Goal: Task Accomplishment & Management: Manage account settings

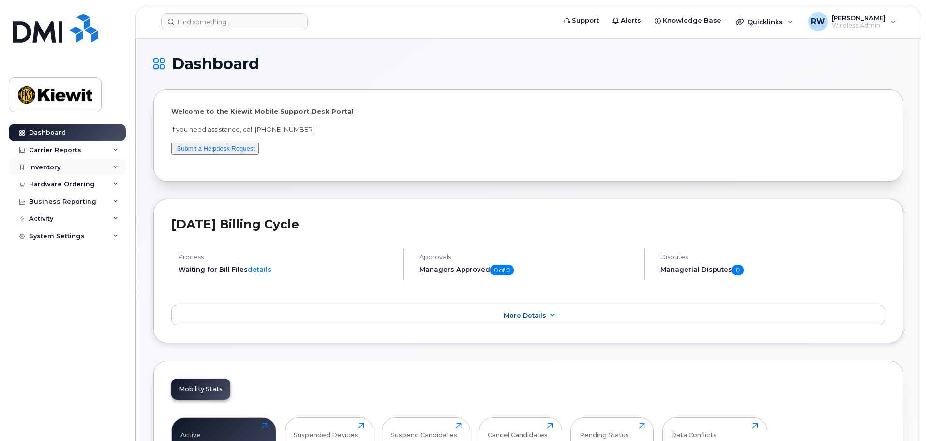
click at [117, 163] on div "Inventory" at bounding box center [67, 167] width 117 height 17
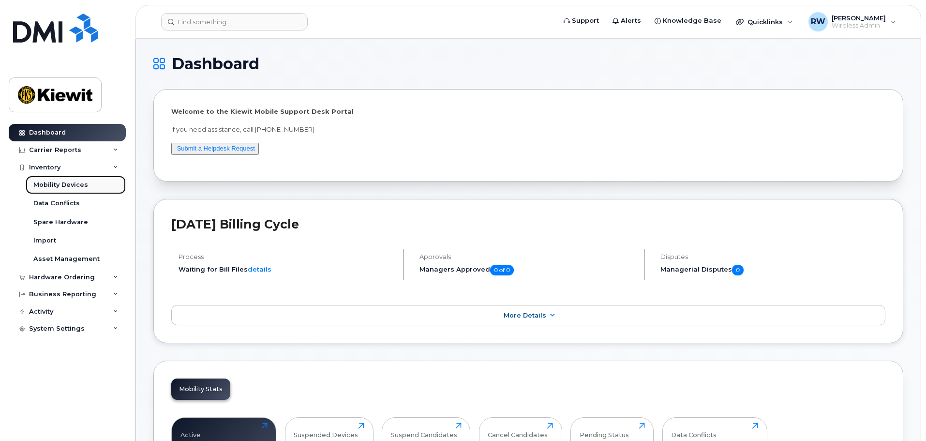
click at [75, 184] on div "Mobility Devices" at bounding box center [60, 184] width 55 height 9
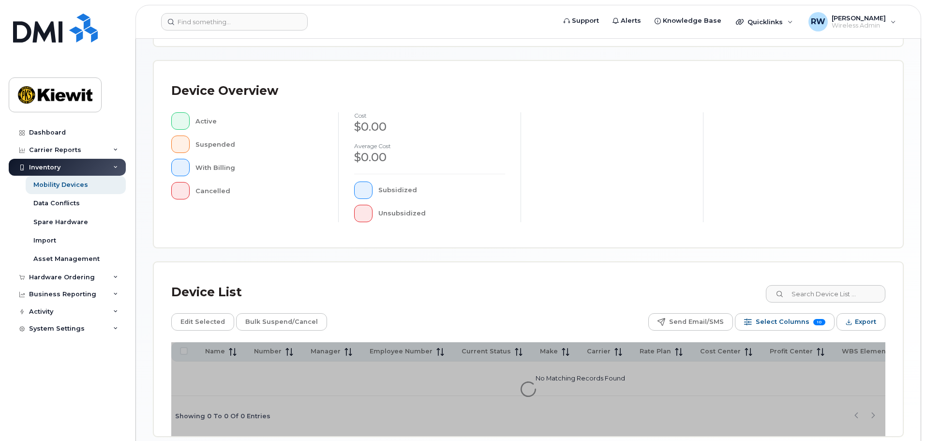
scroll to position [227, 0]
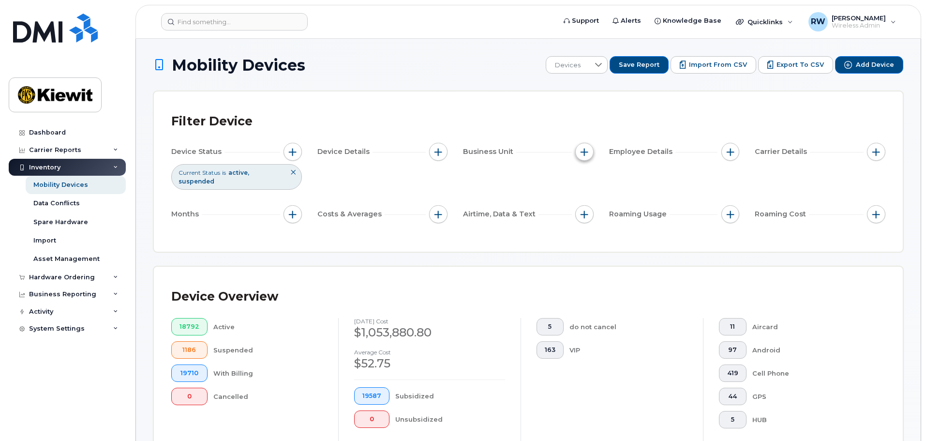
click at [587, 149] on span "button" at bounding box center [584, 152] width 8 height 8
click at [585, 228] on input "WBS Element" at bounding box center [587, 227] width 8 height 8
checkbox input "true"
click at [687, 245] on icon at bounding box center [690, 245] width 7 height 4
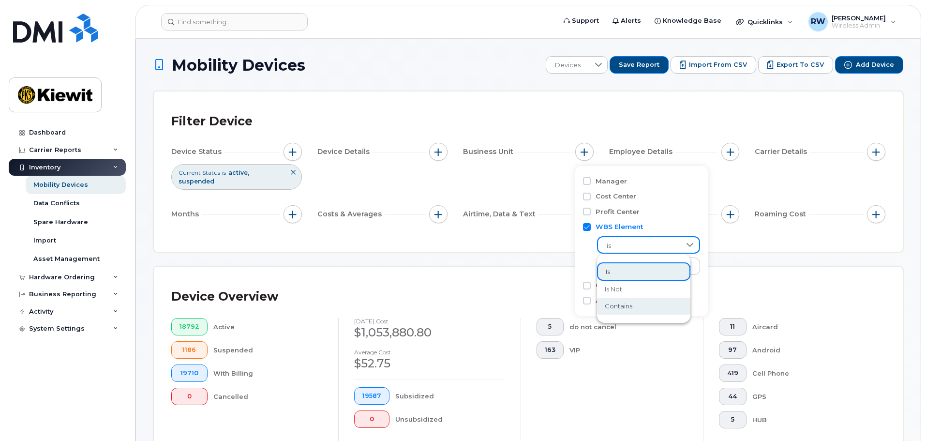
click at [641, 309] on li "contains" at bounding box center [643, 305] width 93 height 17
click at [686, 246] on icon at bounding box center [690, 245] width 8 height 8
click at [664, 268] on li "is" at bounding box center [643, 270] width 93 height 17
click at [638, 266] on input "text" at bounding box center [648, 267] width 85 height 9
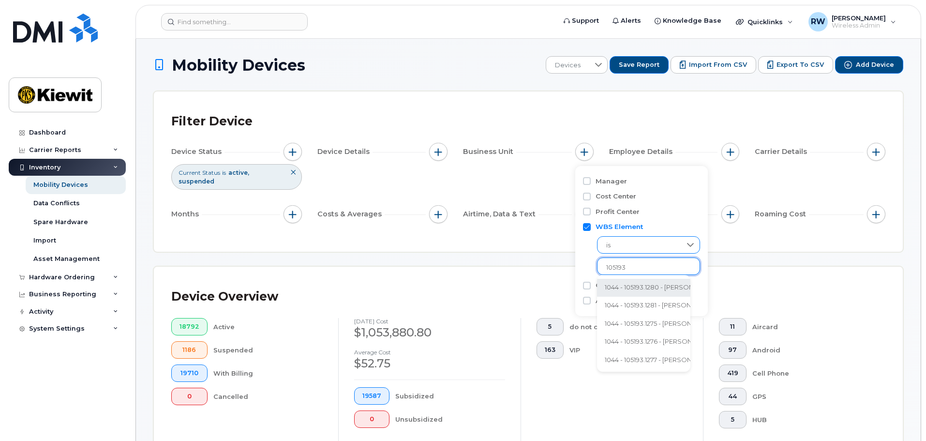
type input "105193"
click at [686, 243] on icon at bounding box center [690, 245] width 8 height 8
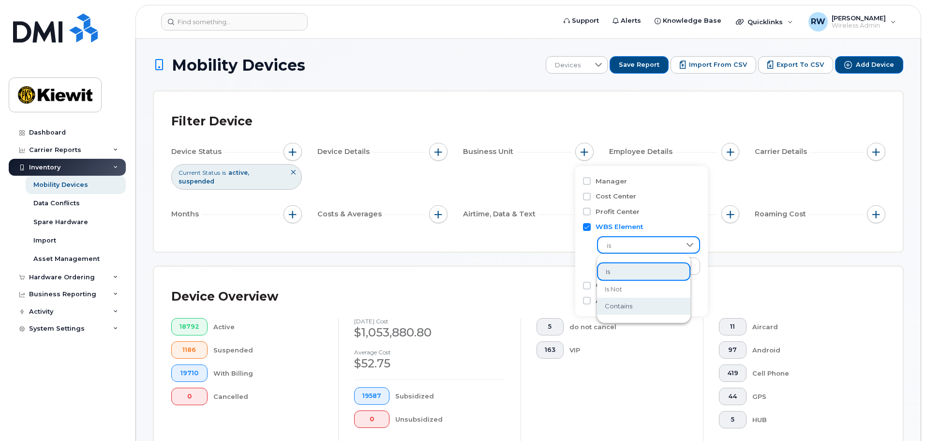
click at [624, 306] on span "contains" at bounding box center [619, 305] width 28 height 9
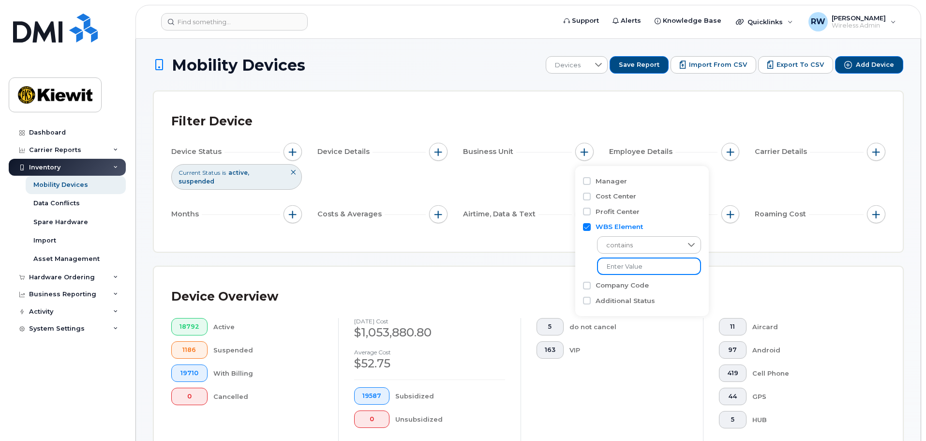
click at [621, 266] on input "text" at bounding box center [649, 265] width 104 height 17
click at [625, 267] on input "105197" at bounding box center [649, 265] width 104 height 17
type input "105193"
click at [639, 271] on input "105193" at bounding box center [649, 265] width 104 height 17
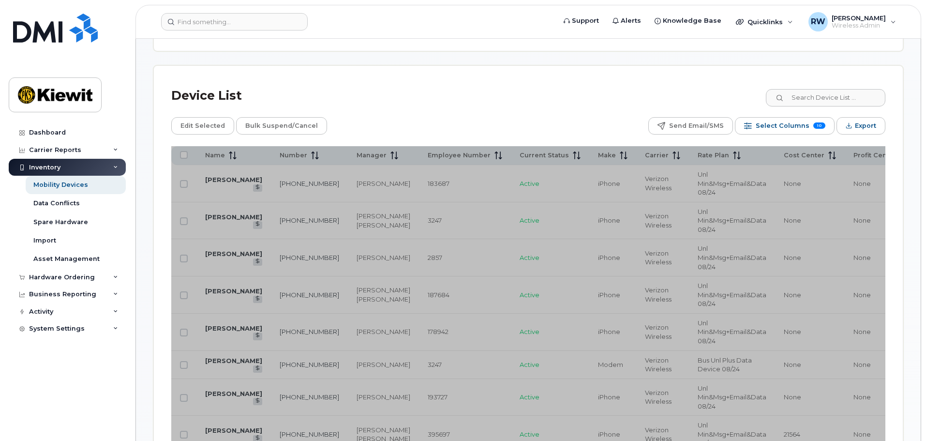
scroll to position [484, 0]
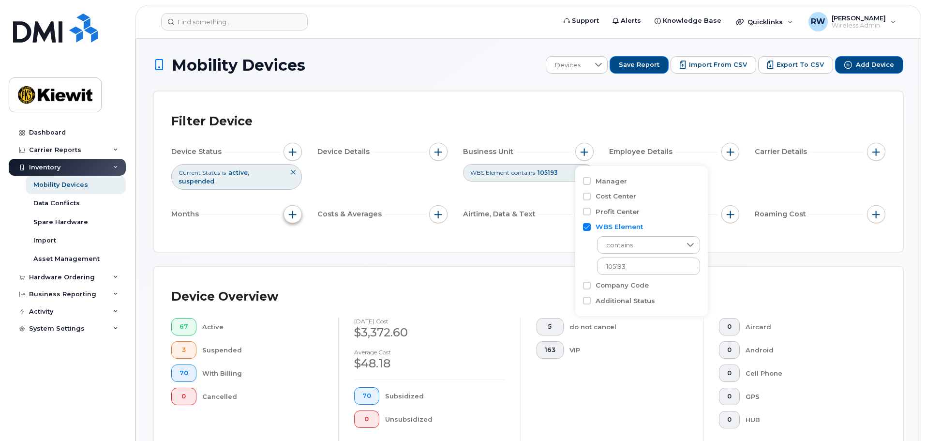
click at [293, 210] on span "button" at bounding box center [293, 214] width 8 height 8
click at [294, 234] on input "Billing Cycle" at bounding box center [295, 235] width 8 height 8
checkbox input "true"
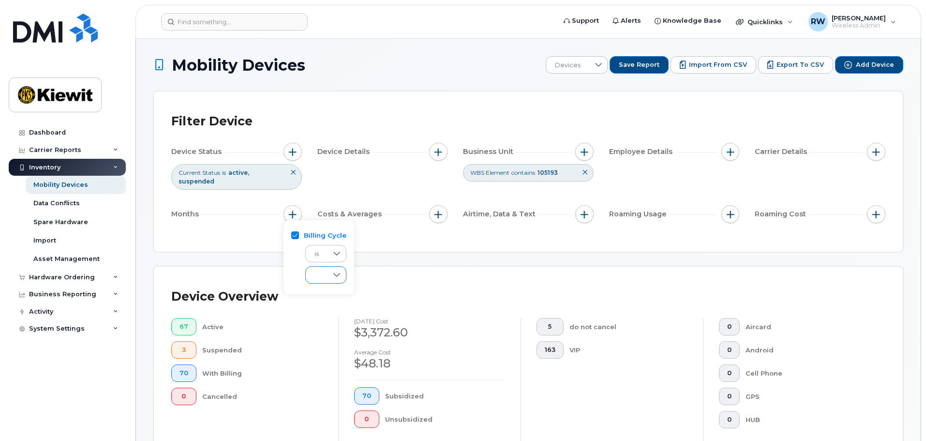
click at [338, 275] on icon at bounding box center [337, 275] width 8 height 8
click at [329, 311] on span "July 2025" at bounding box center [323, 309] width 21 height 9
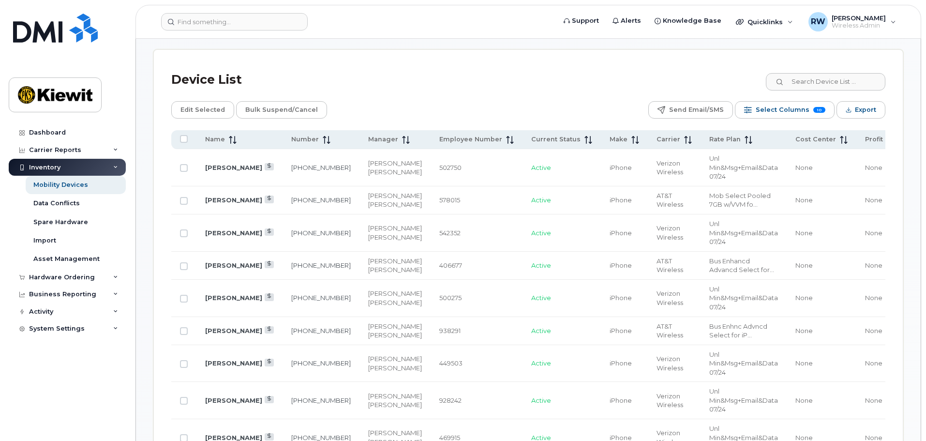
scroll to position [484, 0]
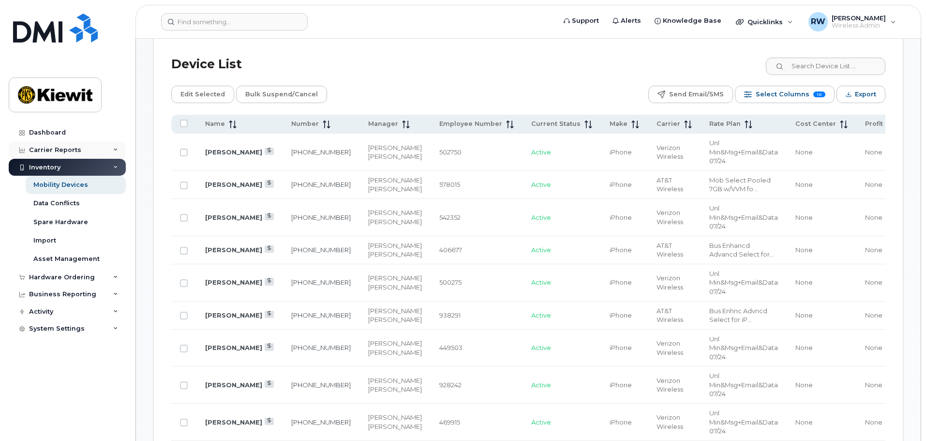
click at [115, 150] on icon at bounding box center [115, 150] width 5 height 5
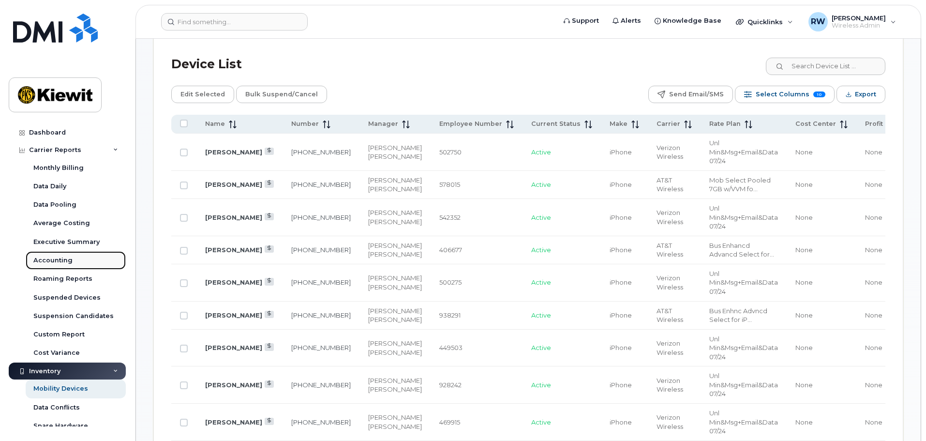
drag, startPoint x: 85, startPoint y: 167, endPoint x: 54, endPoint y: 260, distance: 97.9
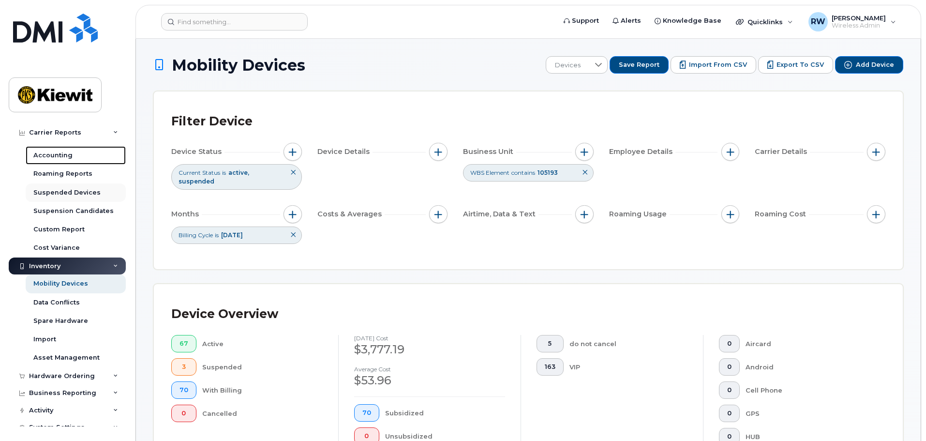
scroll to position [115, 0]
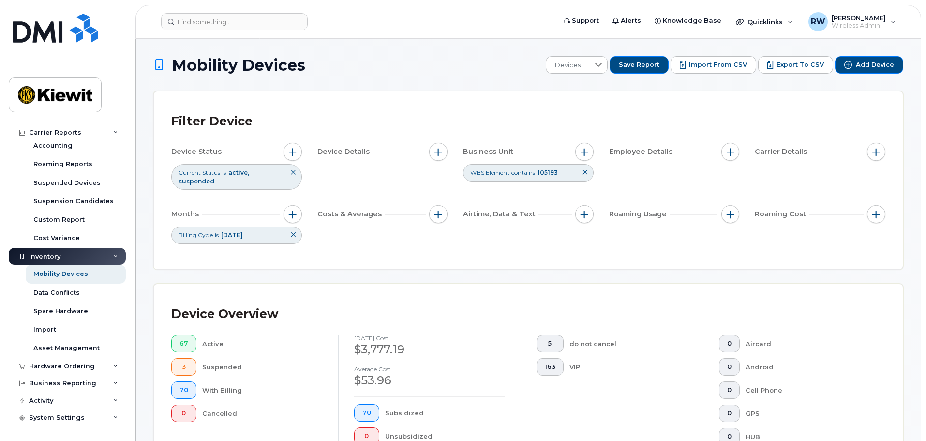
click at [294, 172] on icon at bounding box center [293, 172] width 6 height 6
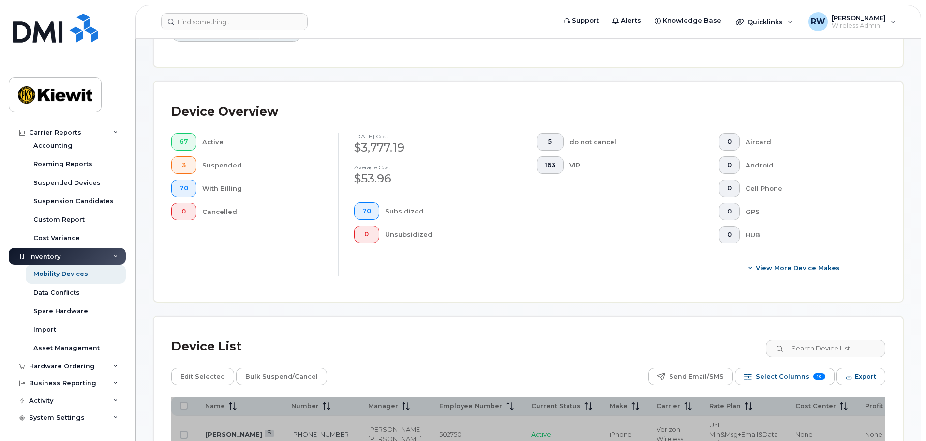
scroll to position [0, 0]
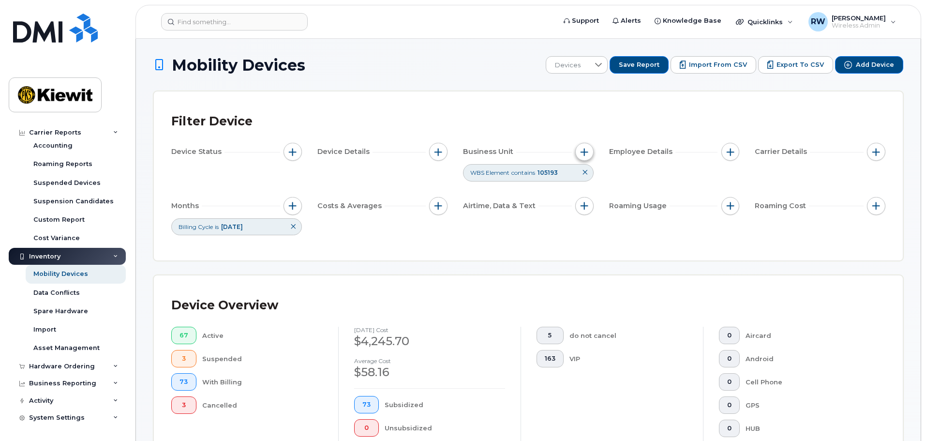
click at [585, 152] on span "button" at bounding box center [584, 152] width 8 height 8
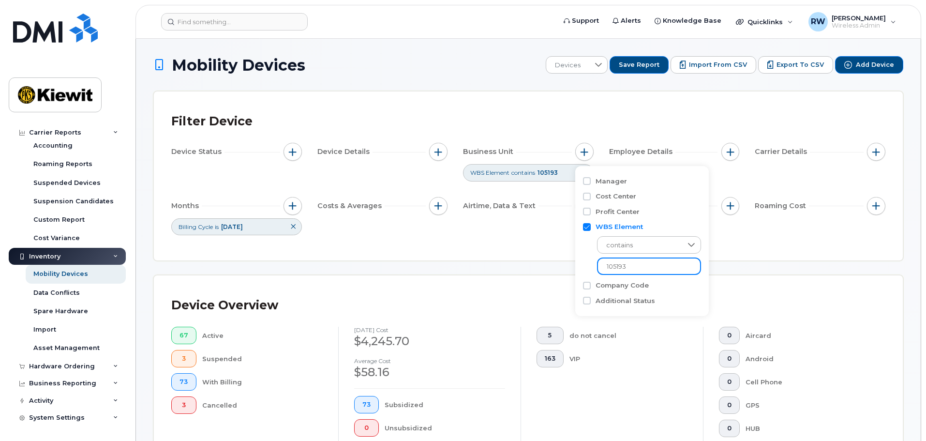
click at [637, 266] on input "105193" at bounding box center [649, 265] width 104 height 17
click at [292, 227] on icon at bounding box center [293, 226] width 6 height 6
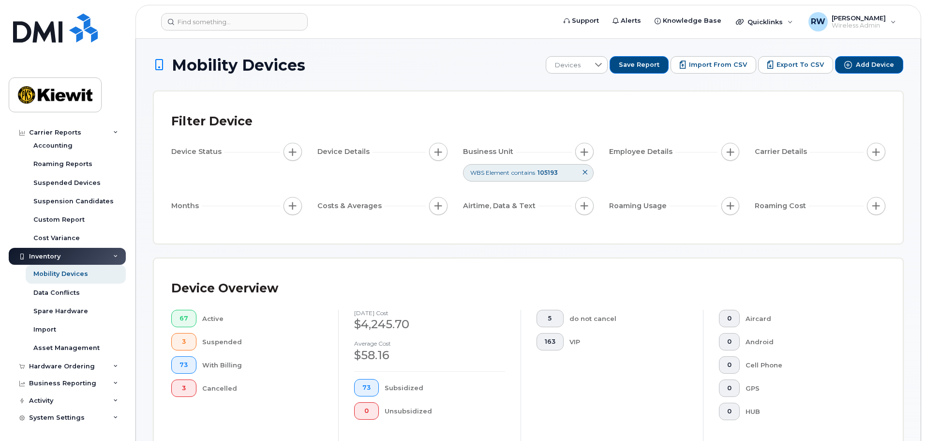
click at [585, 174] on icon at bounding box center [585, 172] width 6 height 6
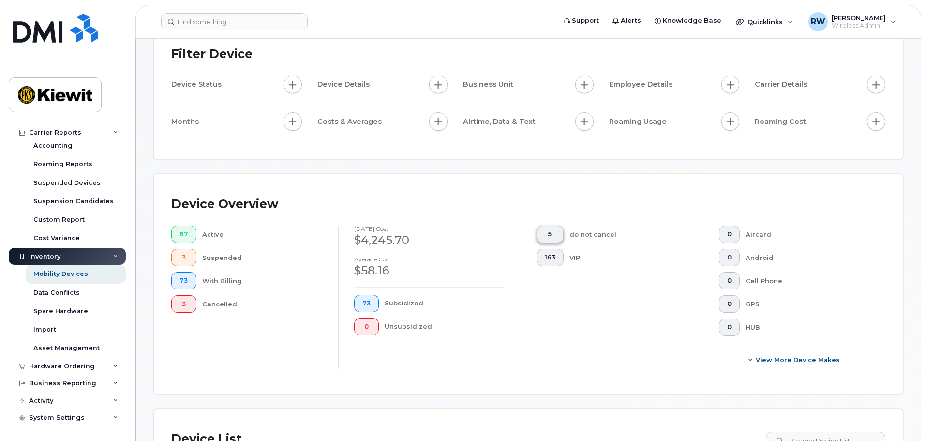
scroll to position [290, 0]
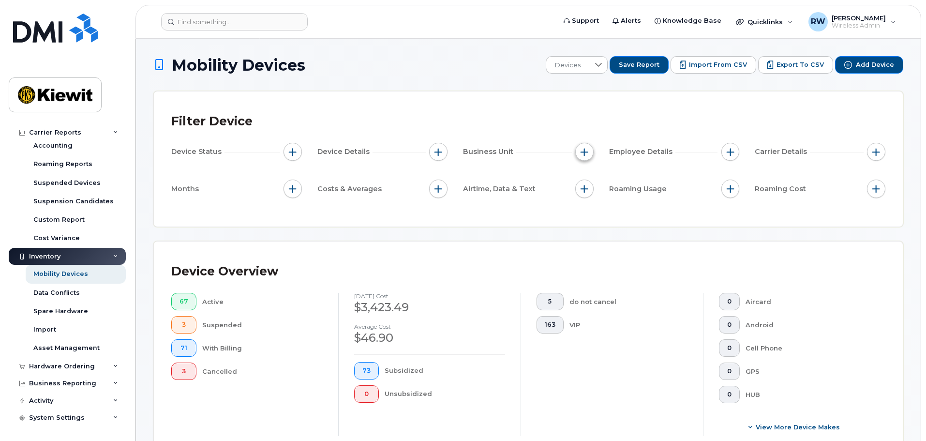
click at [583, 150] on span "button" at bounding box center [584, 152] width 8 height 8
click at [585, 227] on input "WBS Element" at bounding box center [587, 227] width 8 height 8
checkbox input "true"
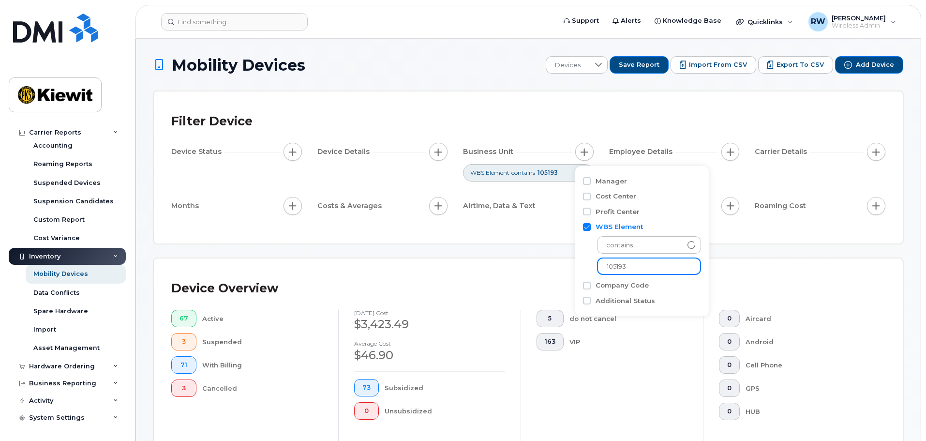
click at [629, 267] on input "105193" at bounding box center [649, 265] width 104 height 17
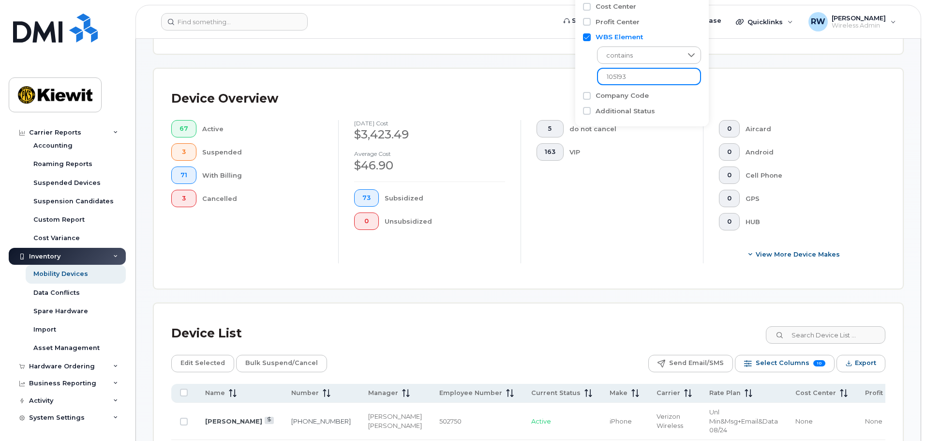
scroll to position [48, 0]
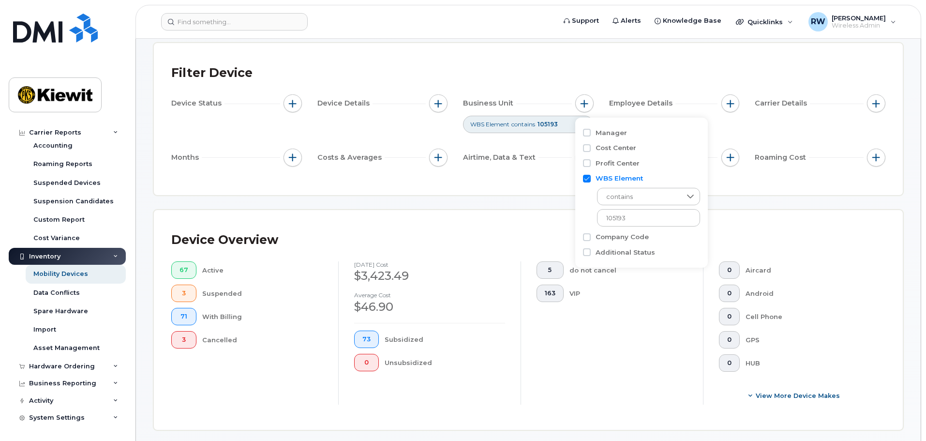
click at [486, 237] on div "Device Overview" at bounding box center [528, 239] width 714 height 25
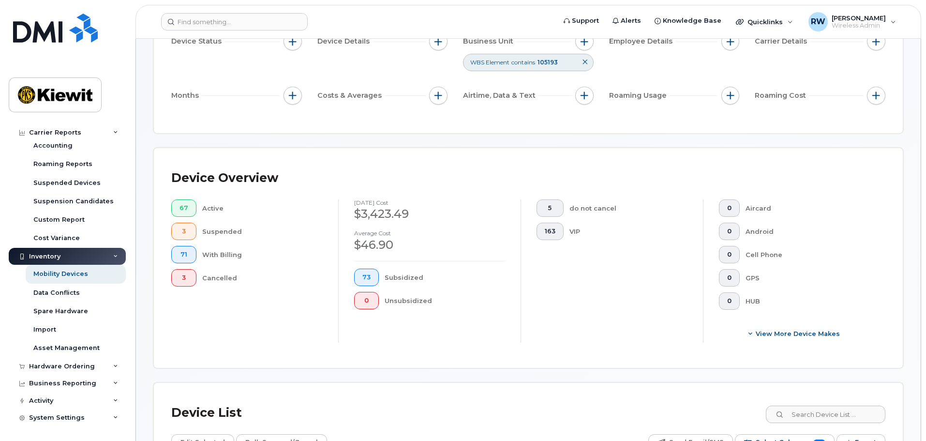
scroll to position [0, 0]
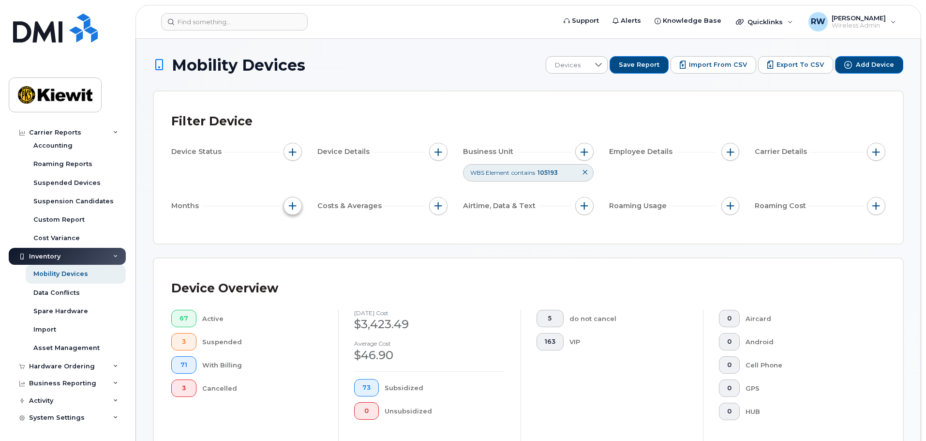
click at [288, 209] on button "button" at bounding box center [292, 206] width 18 height 18
click at [291, 207] on span "button" at bounding box center [293, 206] width 8 height 8
click at [289, 204] on span "button" at bounding box center [293, 206] width 8 height 8
click at [297, 235] on input "Billing Cycle" at bounding box center [295, 235] width 8 height 8
checkbox input "true"
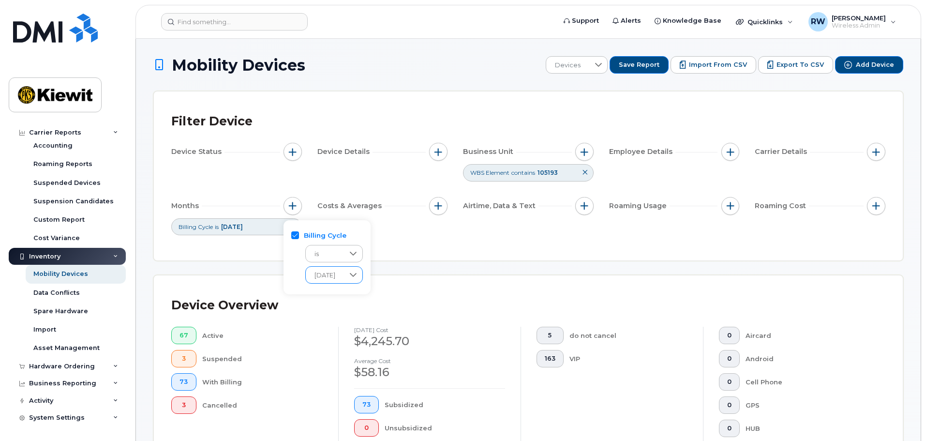
click at [357, 276] on icon at bounding box center [353, 275] width 8 height 8
click at [343, 336] on li "July 2025" at bounding box center [338, 336] width 66 height 19
click at [385, 288] on div "Device Overview 67 Active 3 Suspended 73 With Billing 3 Cancelled July 2025 cos…" at bounding box center [528, 385] width 749 height 220
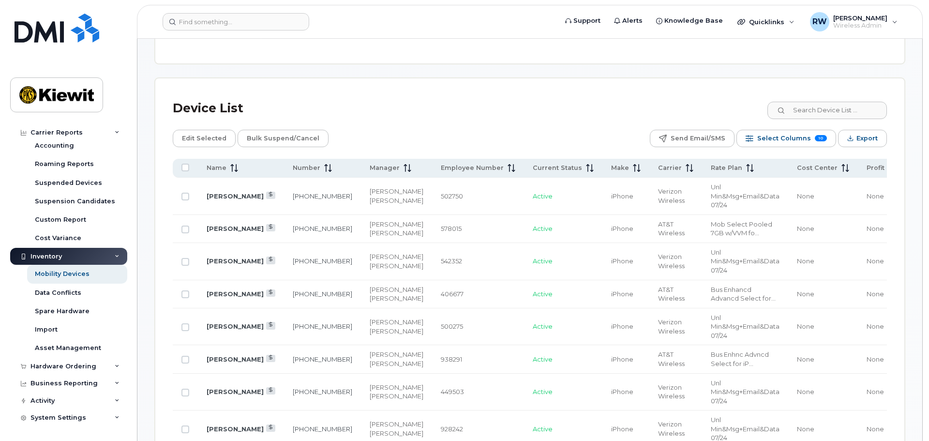
scroll to position [484, 0]
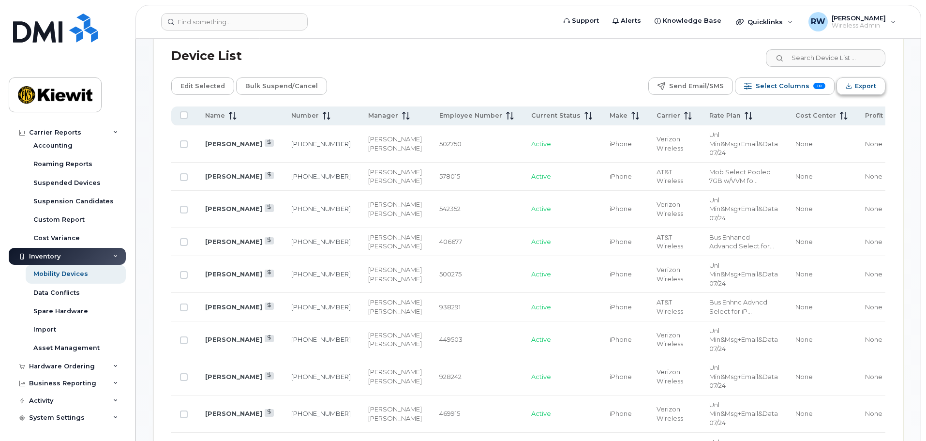
click at [854, 87] on button "Export" at bounding box center [860, 85] width 49 height 17
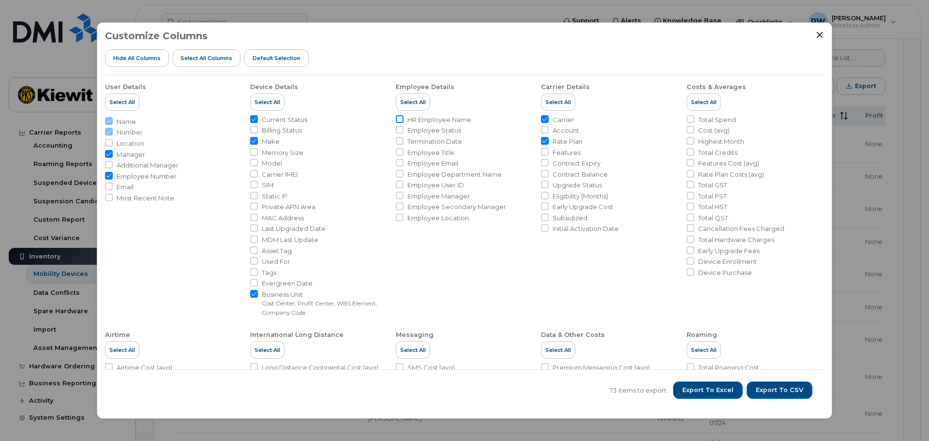
click at [397, 118] on input "HR Employee Name" at bounding box center [400, 119] width 8 height 8
checkbox input "true"
drag, startPoint x: 399, startPoint y: 183, endPoint x: 398, endPoint y: 188, distance: 5.3
click at [399, 183] on input "Employee User ID" at bounding box center [400, 184] width 8 height 8
checkbox input "true"
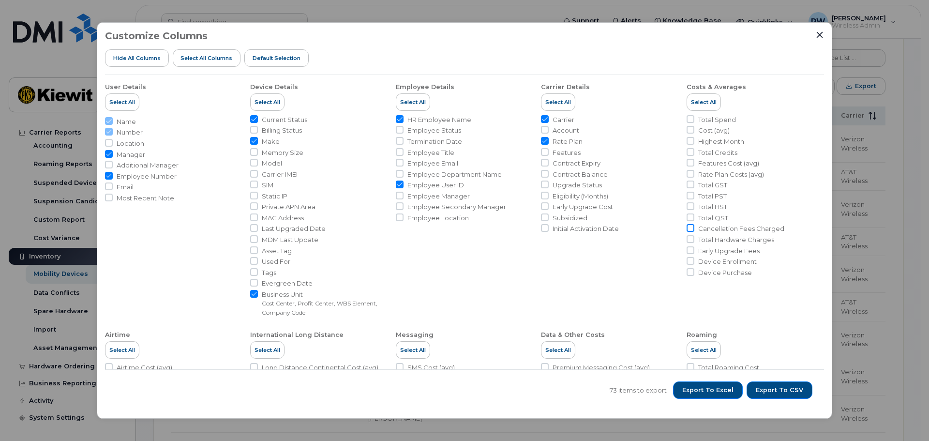
click at [688, 229] on input "Cancellation Fees Charged" at bounding box center [690, 228] width 8 height 8
checkbox input "true"
click at [715, 391] on span "Export to Excel" at bounding box center [707, 389] width 51 height 9
click at [708, 389] on span "Export to Excel" at bounding box center [707, 389] width 51 height 9
click at [817, 32] on icon "Close" at bounding box center [819, 34] width 6 height 6
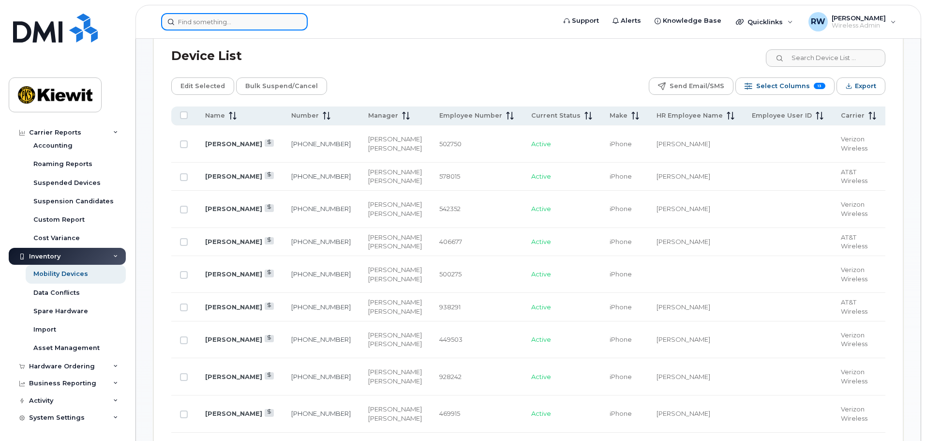
click at [235, 24] on input at bounding box center [234, 21] width 147 height 17
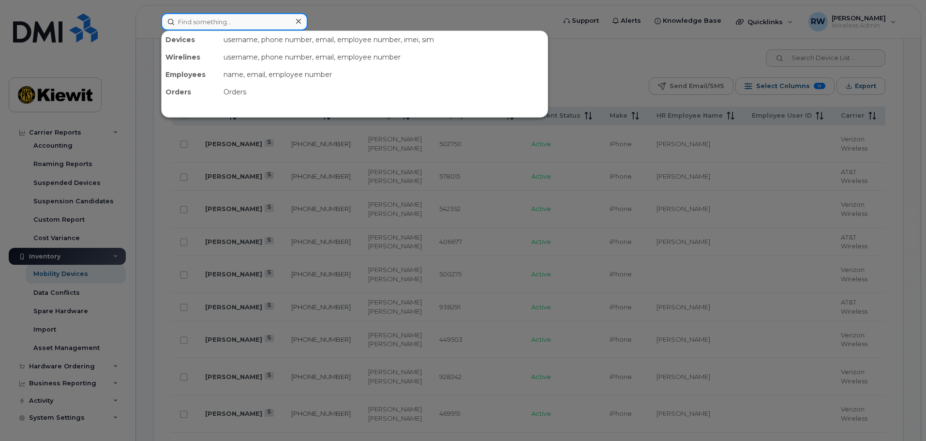
paste input "218-404-6993"
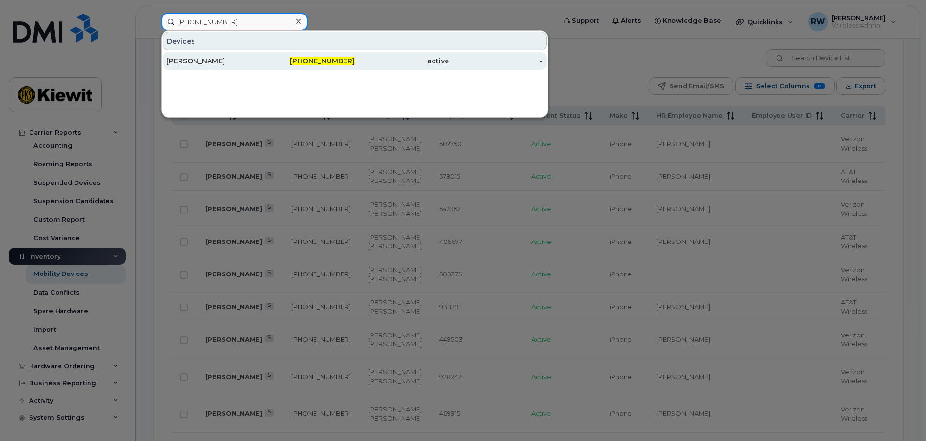
type input "218-404-6993"
click at [217, 62] on div "TERRANCE ELEY" at bounding box center [213, 61] width 94 height 10
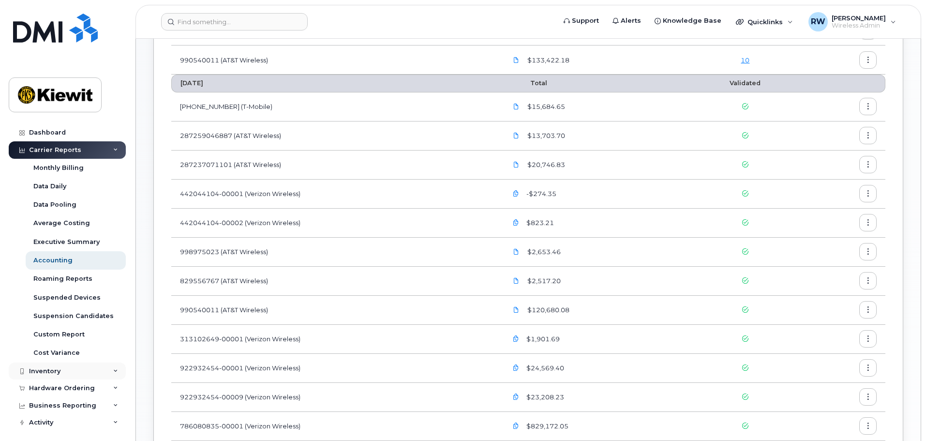
click at [113, 372] on icon at bounding box center [115, 371] width 5 height 5
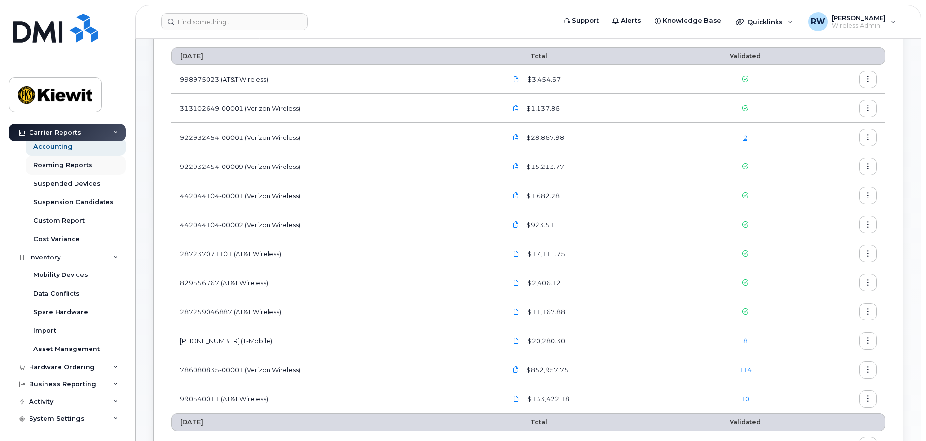
scroll to position [115, 0]
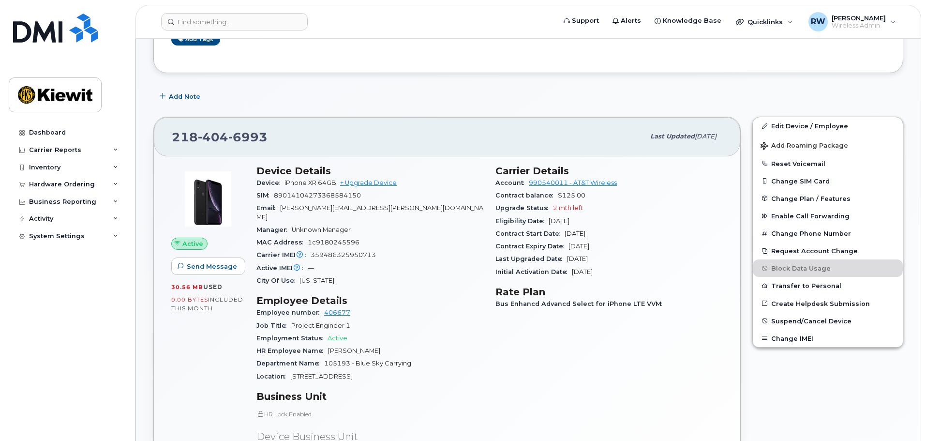
scroll to position [193, 0]
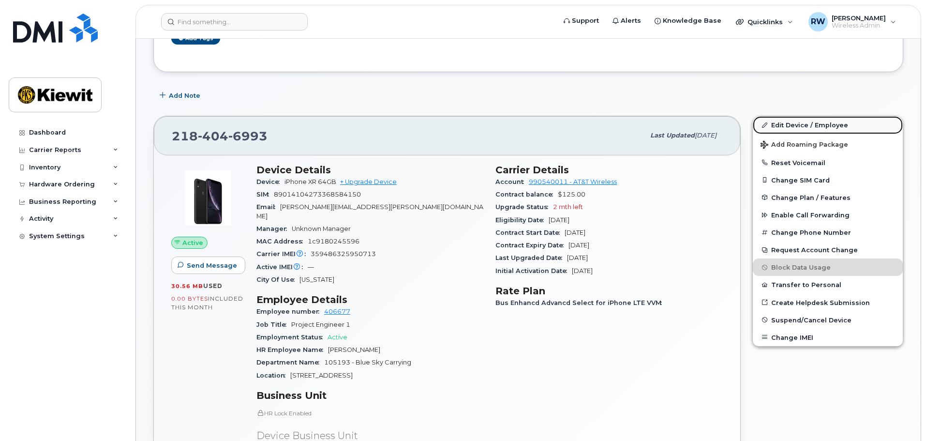
click at [821, 123] on link "Edit Device / Employee" at bounding box center [828, 124] width 150 height 17
click at [805, 125] on link "Edit Device / Employee" at bounding box center [828, 124] width 150 height 17
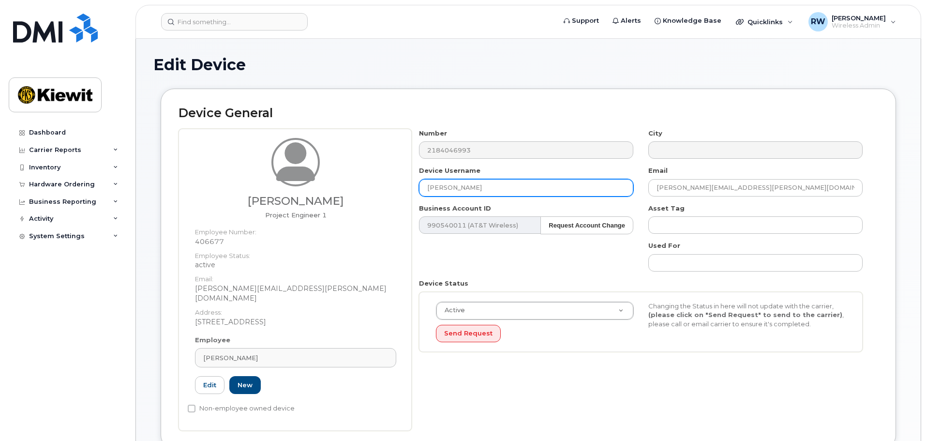
drag, startPoint x: 492, startPoint y: 184, endPoint x: 419, endPoint y: 185, distance: 73.5
click at [419, 185] on input "[PERSON_NAME]" at bounding box center [526, 187] width 214 height 17
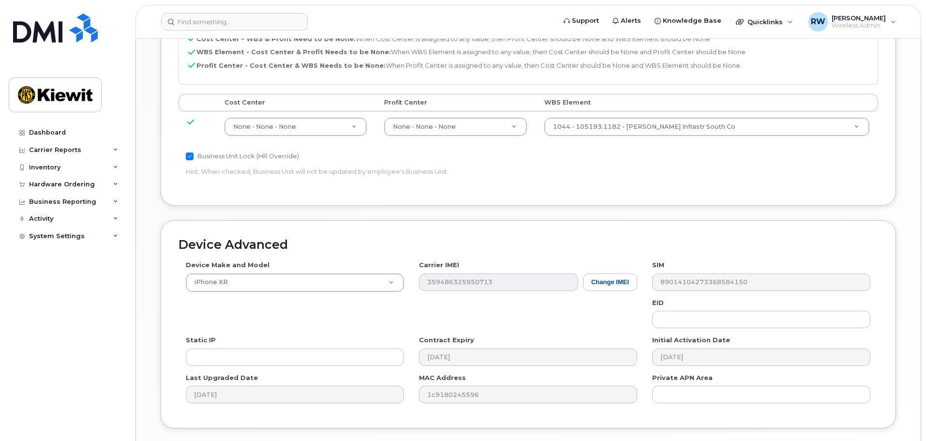
scroll to position [553, 0]
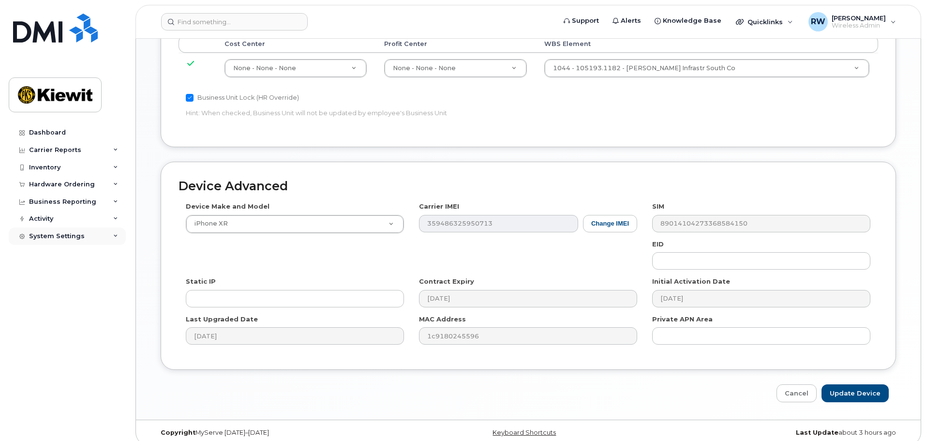
type input "[PERSON_NAME]"
click at [856, 385] on input "Update Device" at bounding box center [854, 393] width 67 height 18
type input "Saving..."
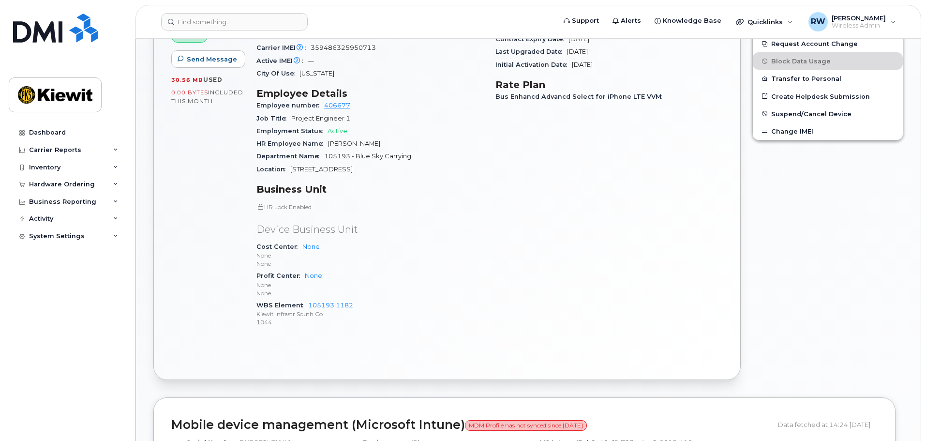
scroll to position [61, 0]
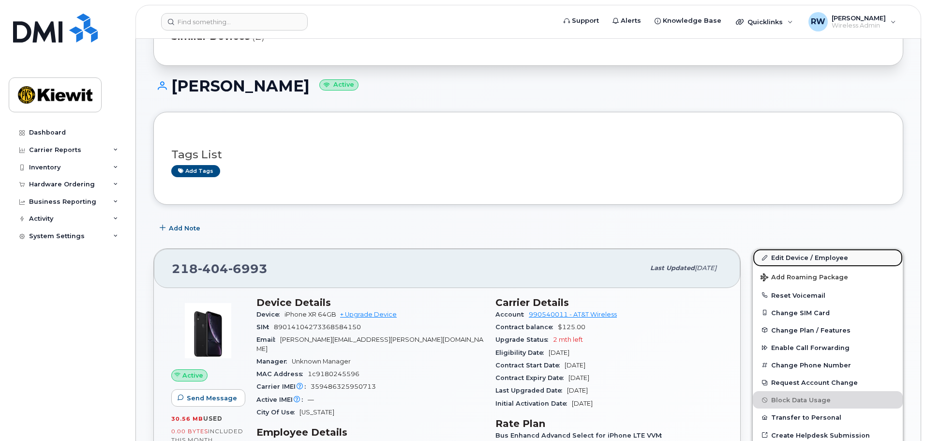
click at [801, 258] on link "Edit Device / Employee" at bounding box center [828, 257] width 150 height 17
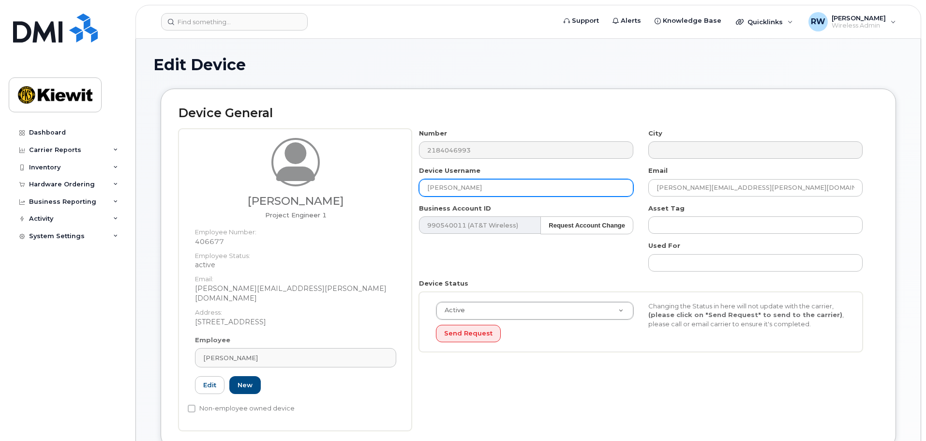
drag, startPoint x: 474, startPoint y: 185, endPoint x: 418, endPoint y: 178, distance: 55.6
click at [418, 178] on div "Device Username Madison Rall" at bounding box center [526, 181] width 229 height 30
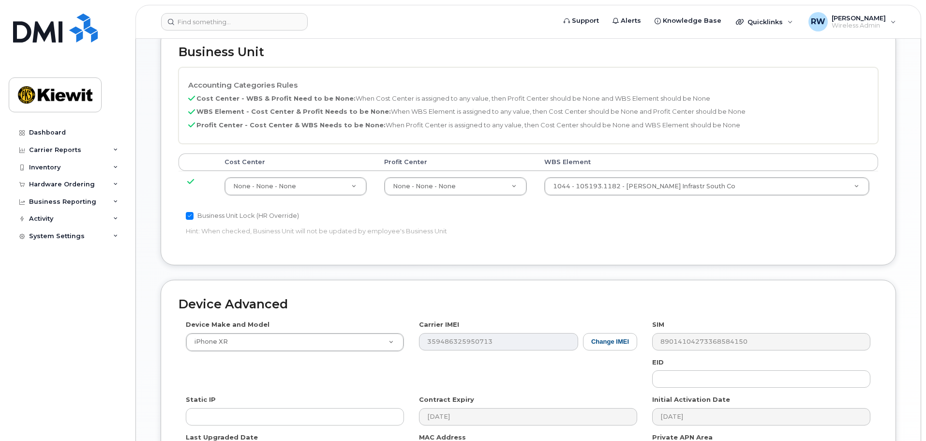
scroll to position [553, 0]
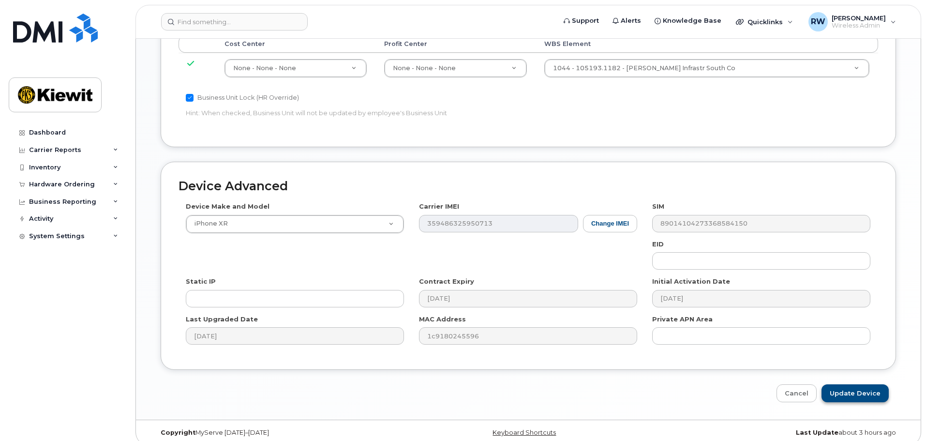
type input "Project Call In"
click at [874, 384] on input "Update Device" at bounding box center [854, 393] width 67 height 18
type input "Saving..."
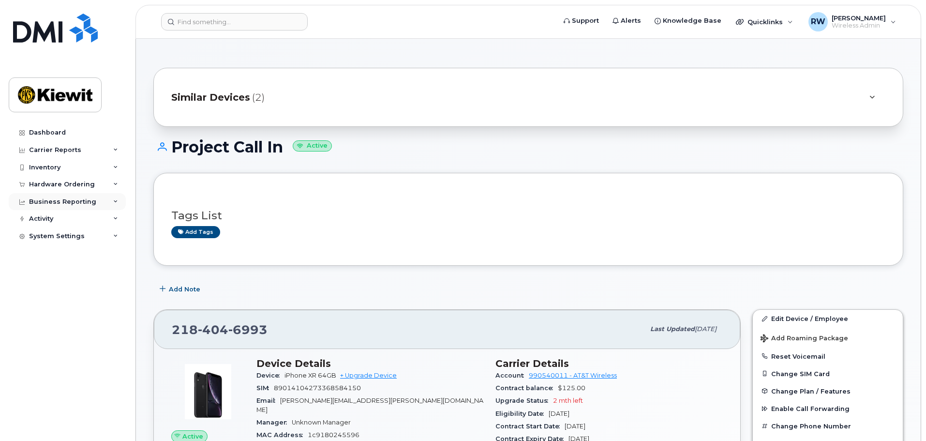
click at [118, 201] on div "Business Reporting" at bounding box center [67, 201] width 117 height 17
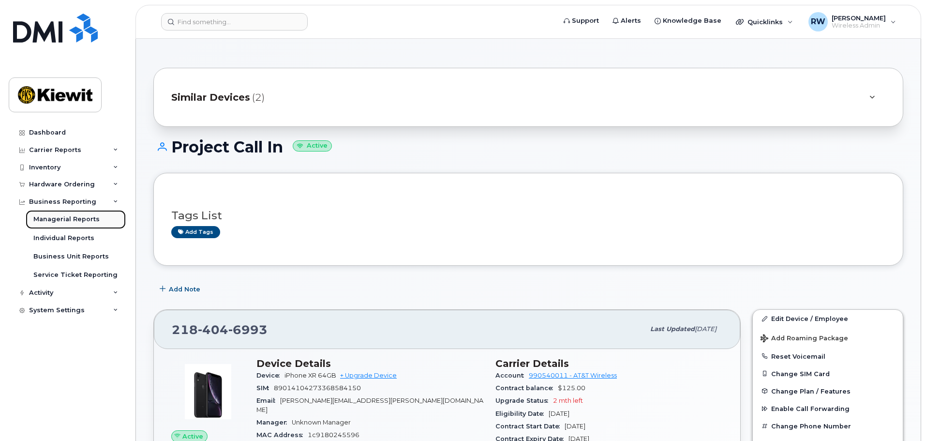
click at [79, 220] on div "Managerial Reports" at bounding box center [66, 219] width 66 height 9
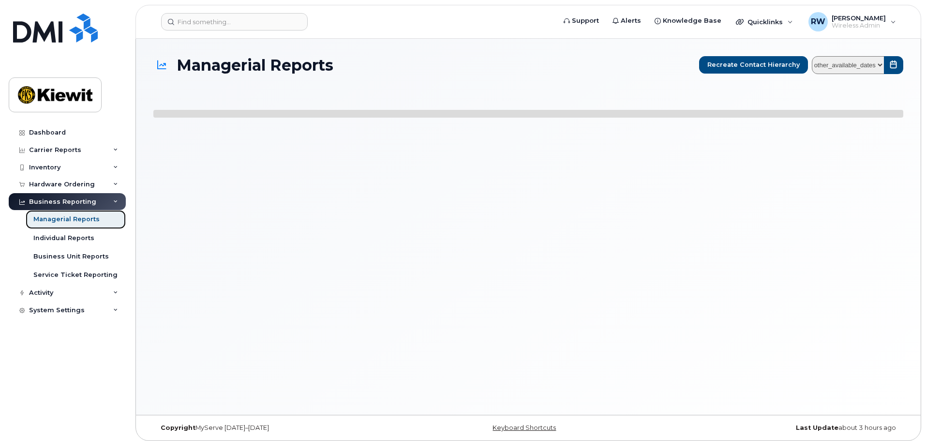
select select
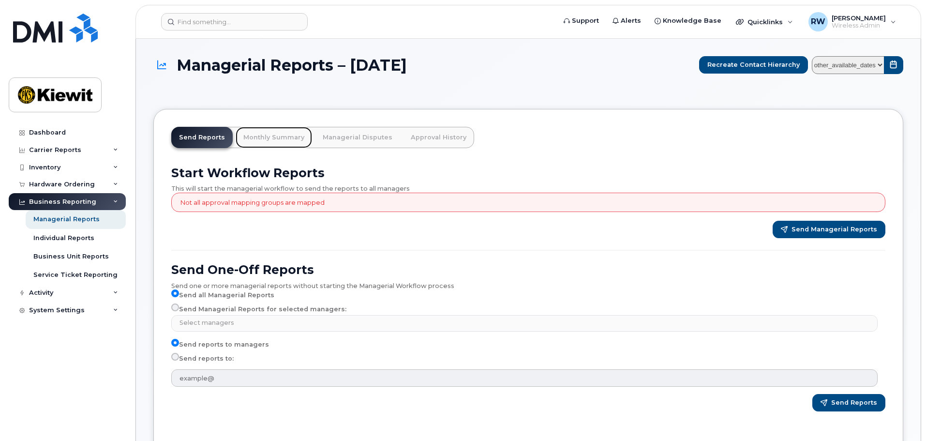
click at [259, 139] on link "Monthly Summary" at bounding box center [274, 137] width 76 height 21
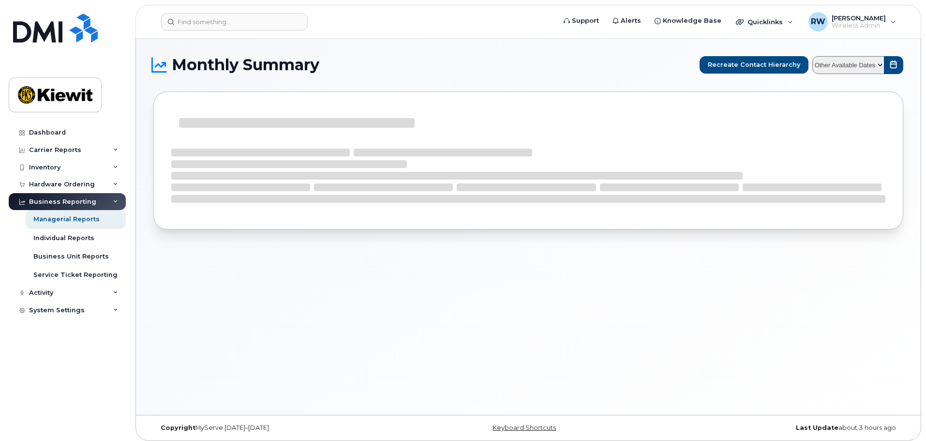
select select
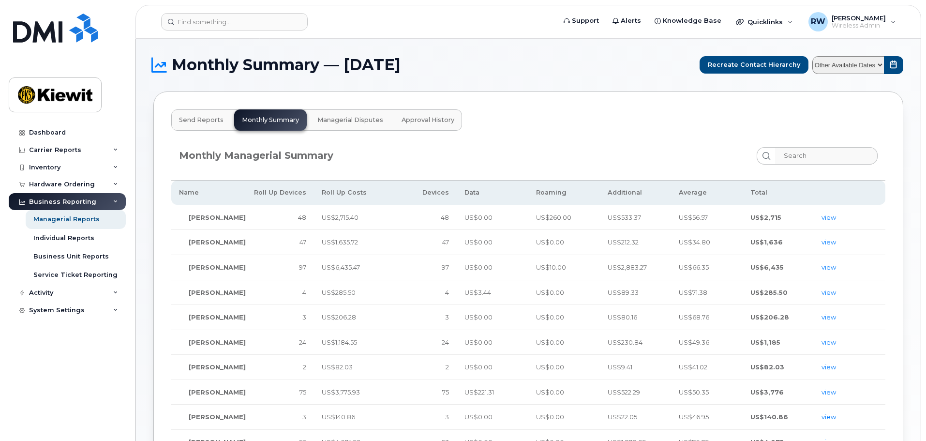
click at [343, 116] on span "Managerial Disputes" at bounding box center [350, 120] width 66 height 8
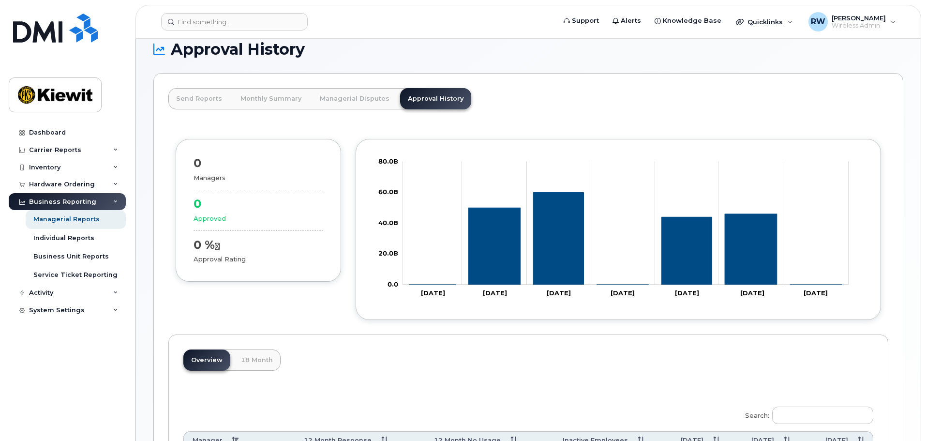
scroll to position [6, 0]
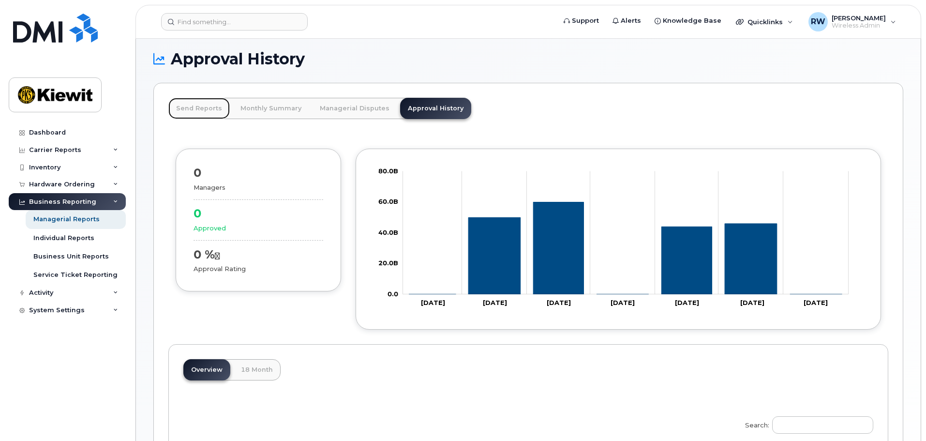
click at [199, 107] on link "Send Reports" at bounding box center [198, 108] width 61 height 21
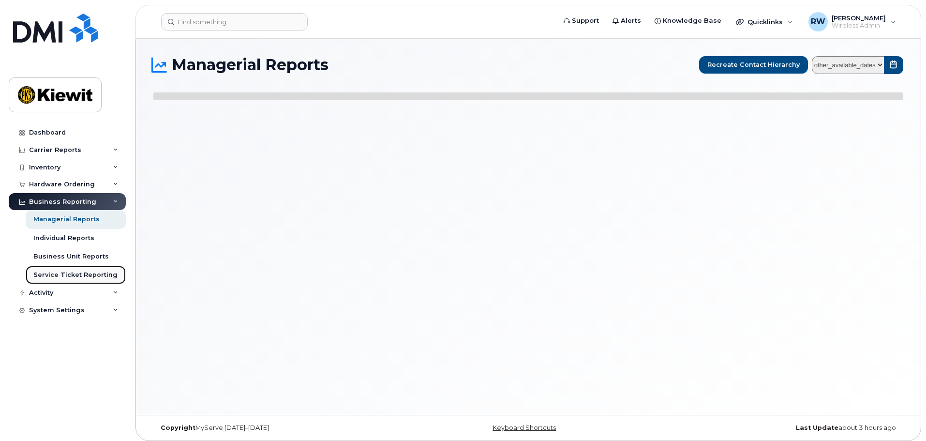
click at [52, 275] on div "Service Ticket Reporting" at bounding box center [75, 274] width 84 height 9
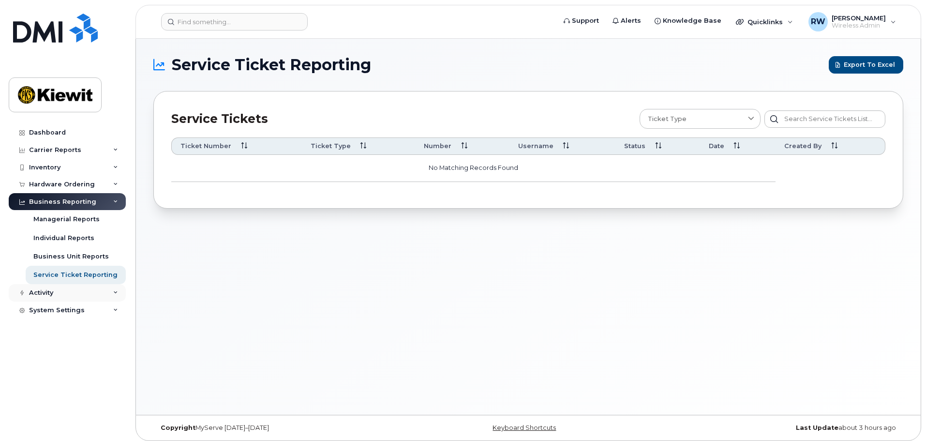
click at [118, 295] on icon at bounding box center [115, 292] width 5 height 5
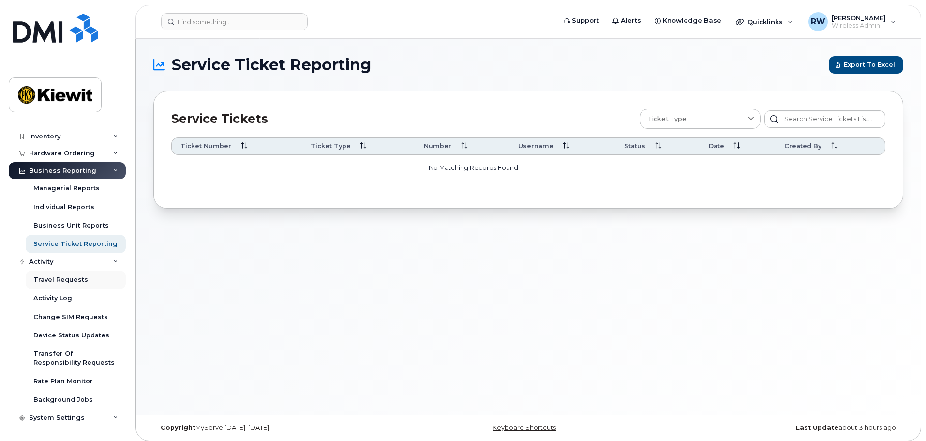
scroll to position [5, 0]
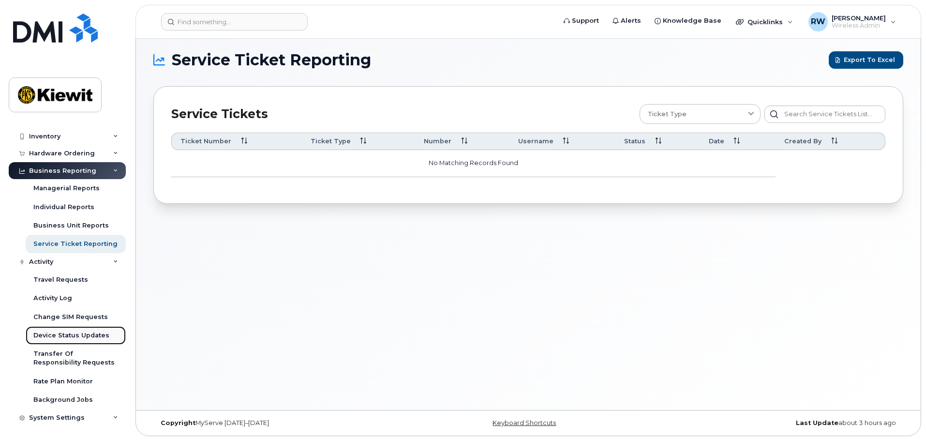
click at [62, 335] on div "Device Status Updates" at bounding box center [71, 335] width 76 height 9
